Goal: Find specific page/section: Find specific page/section

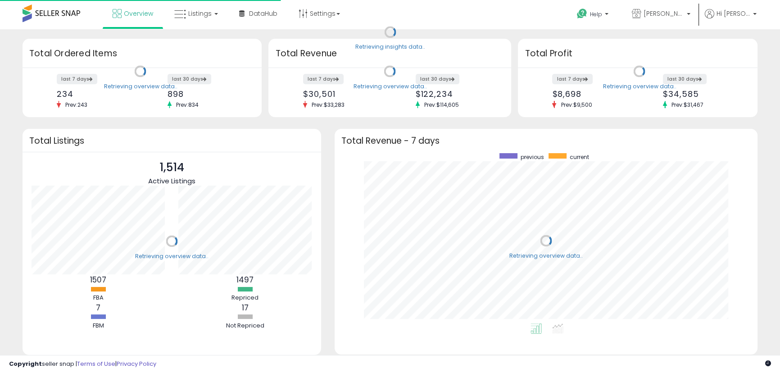
scroll to position [170, 405]
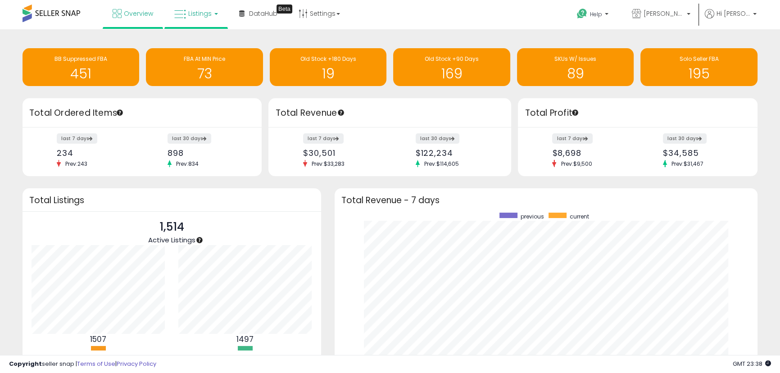
click at [199, 7] on link "Listings" at bounding box center [195, 13] width 57 height 27
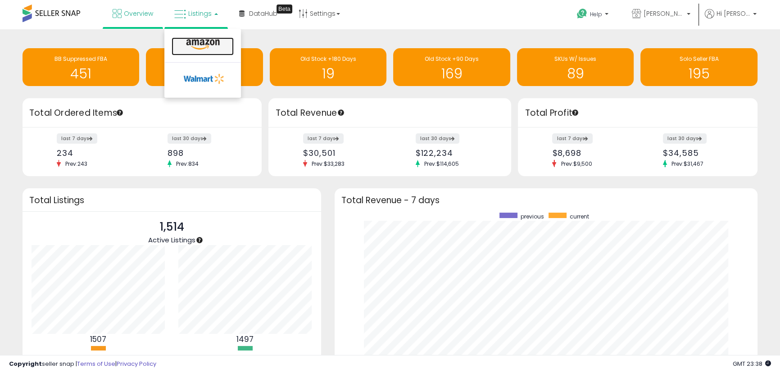
click at [213, 41] on icon at bounding box center [202, 45] width 39 height 12
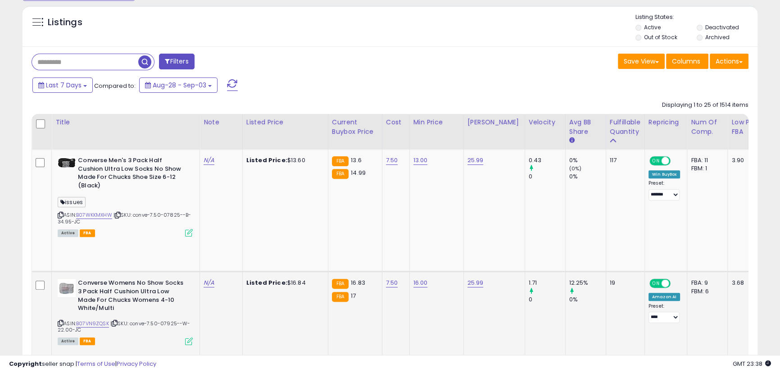
scroll to position [185, 425]
